Goal: Navigation & Orientation: Understand site structure

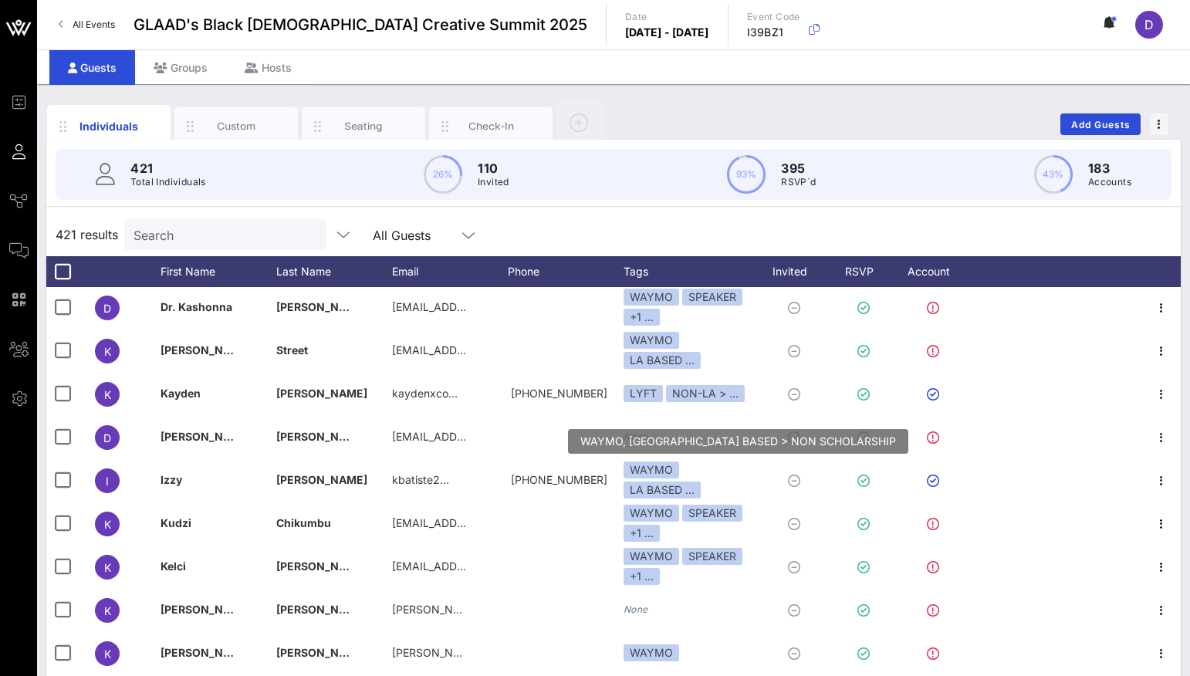
scroll to position [9040, 0]
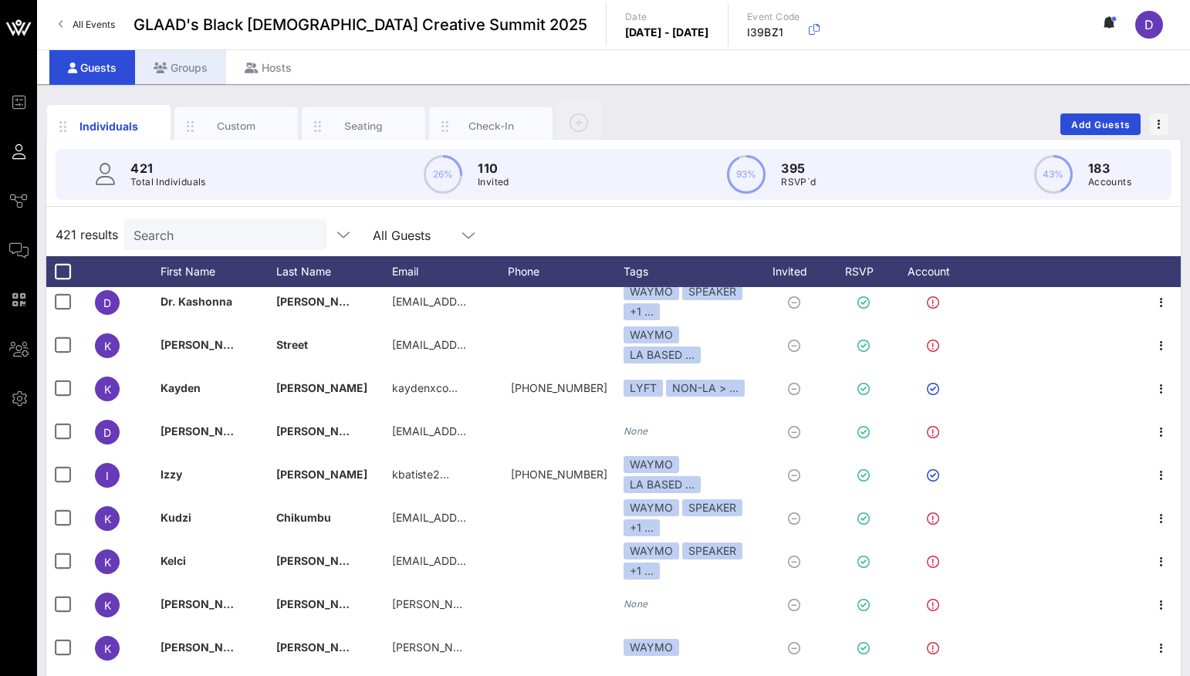
click at [178, 70] on div "Groups" at bounding box center [180, 67] width 91 height 35
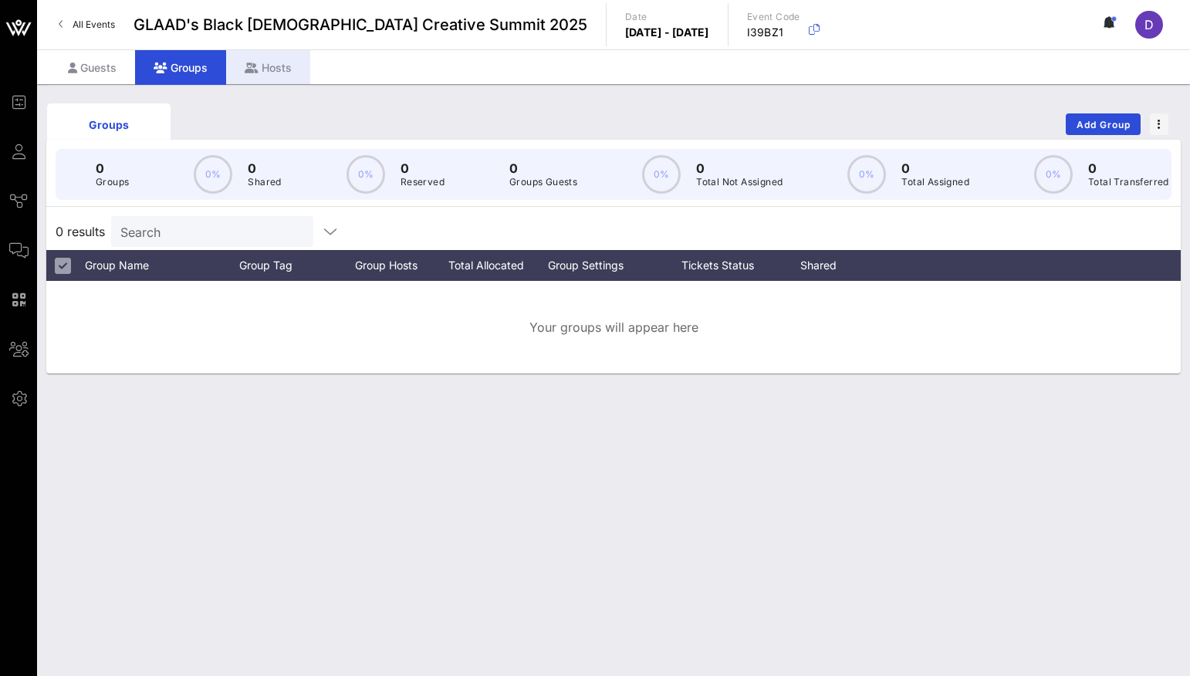
click at [261, 64] on div "Hosts" at bounding box center [268, 67] width 84 height 35
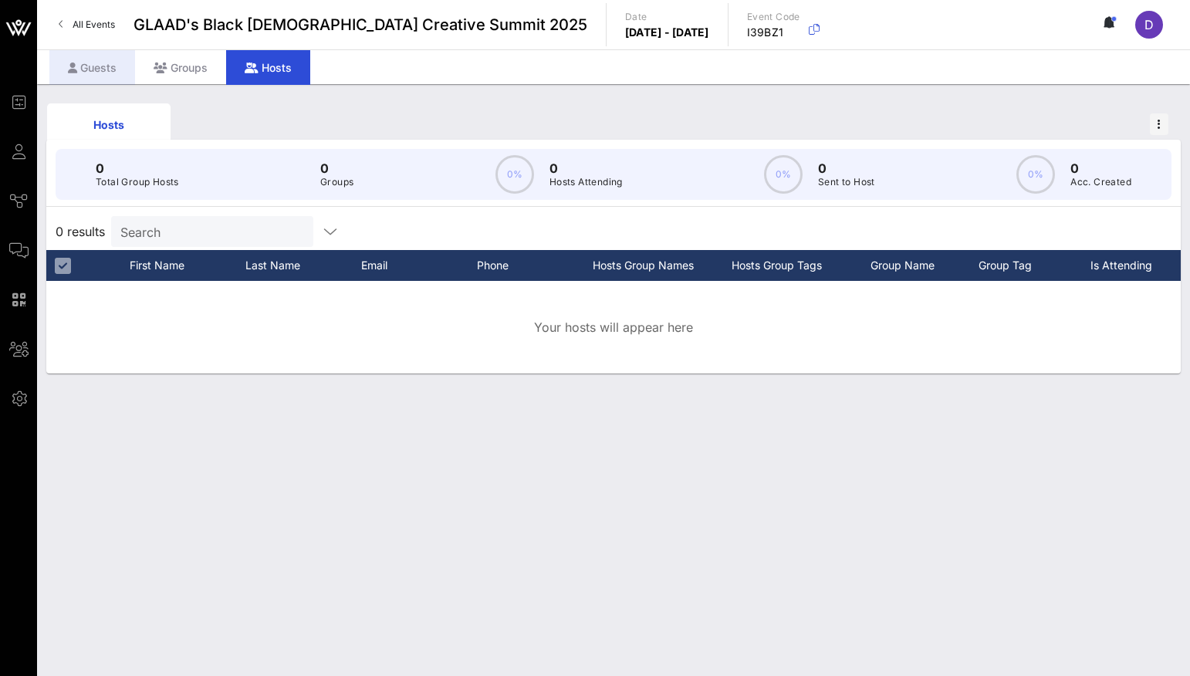
click at [83, 59] on div "Guests" at bounding box center [92, 67] width 86 height 35
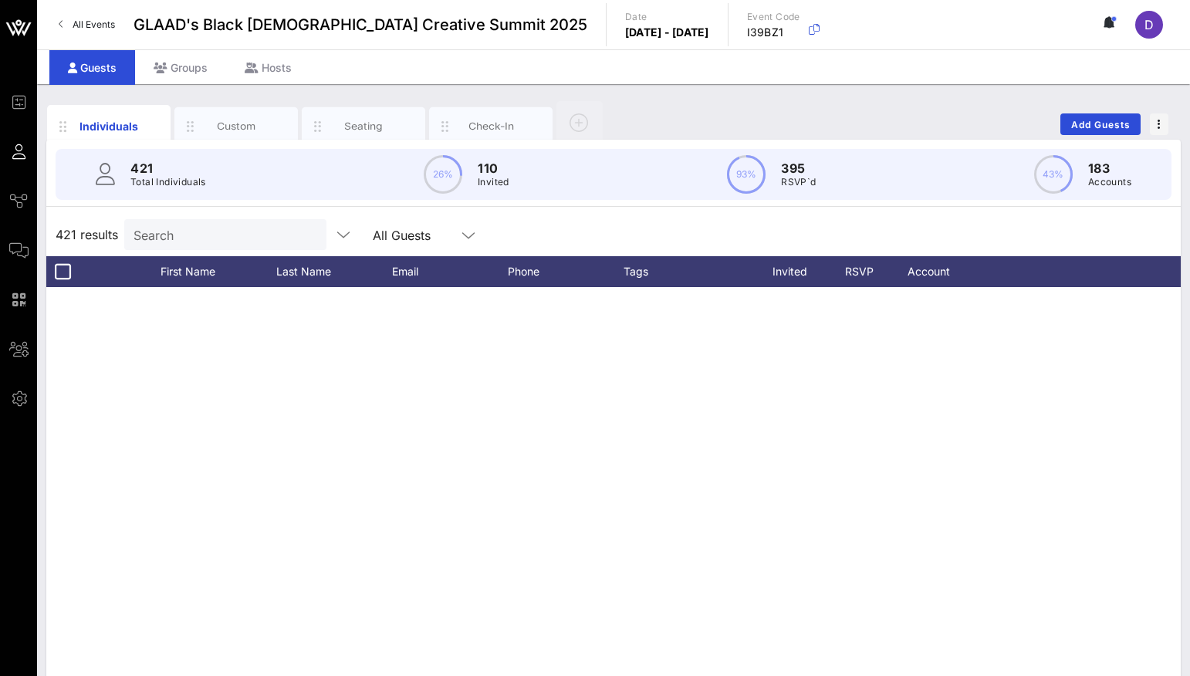
scroll to position [9040, 0]
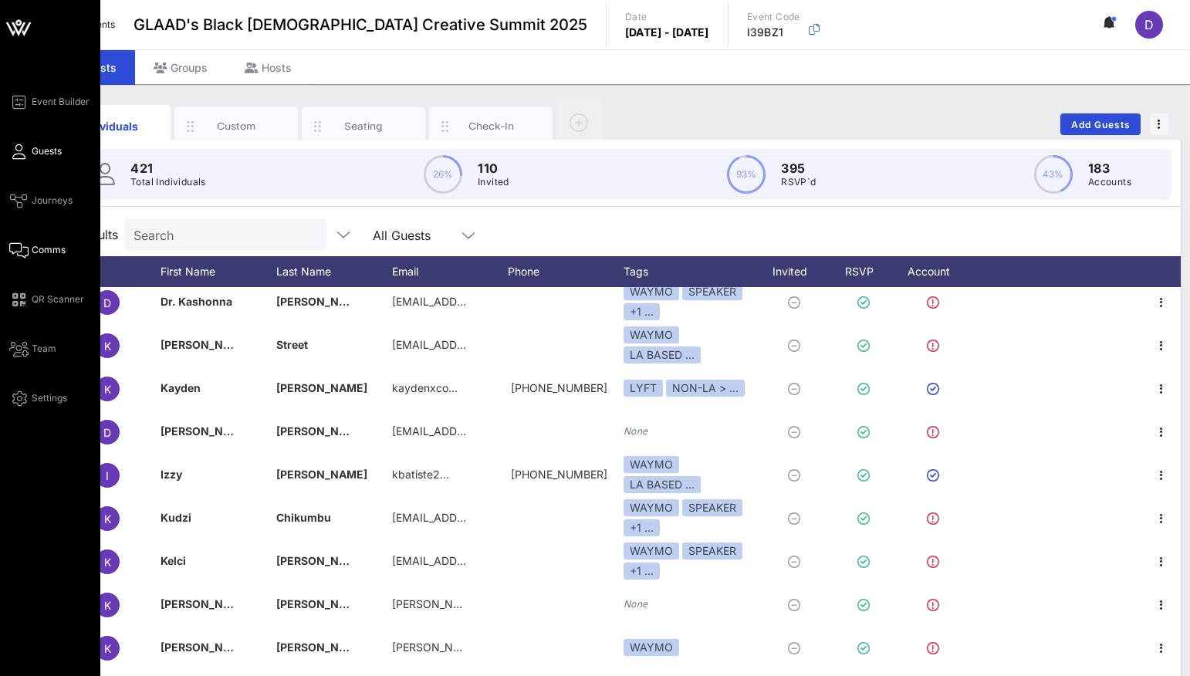
click at [43, 244] on span "Comms" at bounding box center [49, 250] width 34 height 14
